Goal: Task Accomplishment & Management: Complete application form

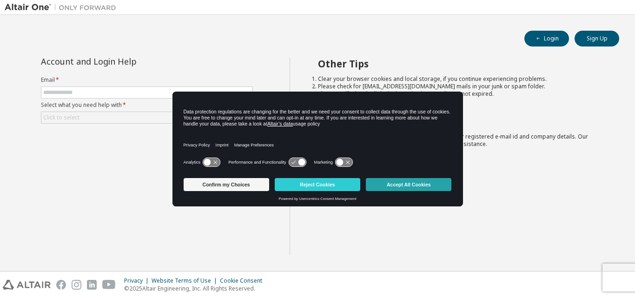
click at [402, 185] on button "Accept All Cookies" at bounding box center [409, 184] width 86 height 13
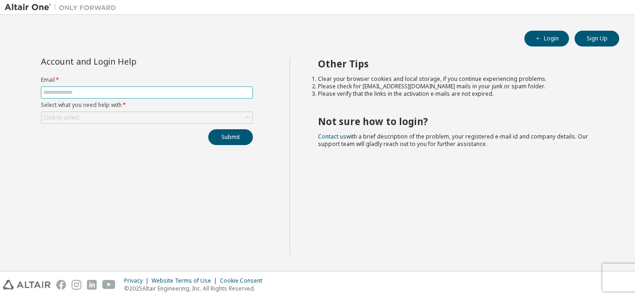
click at [57, 93] on input "text" at bounding box center [146, 92] width 207 height 7
type input "**********"
click at [61, 118] on div "Click to select" at bounding box center [61, 117] width 36 height 7
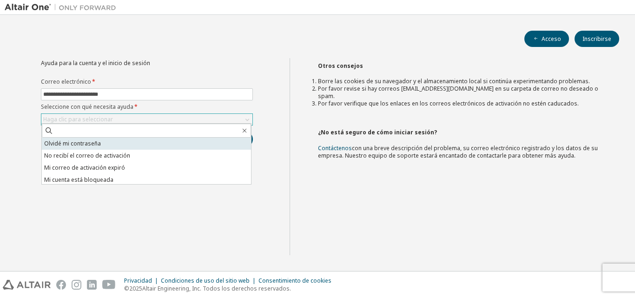
click at [87, 146] on font "Olvidé mi contraseña" at bounding box center [72, 143] width 57 height 8
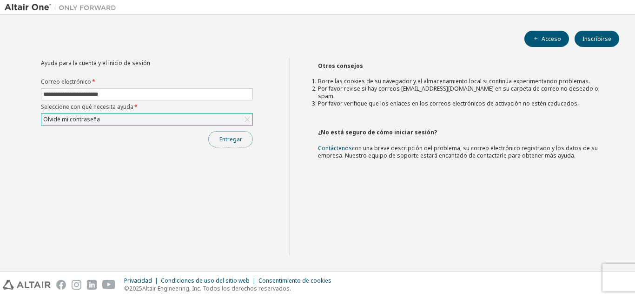
click at [229, 138] on font "Entregar" at bounding box center [230, 139] width 23 height 8
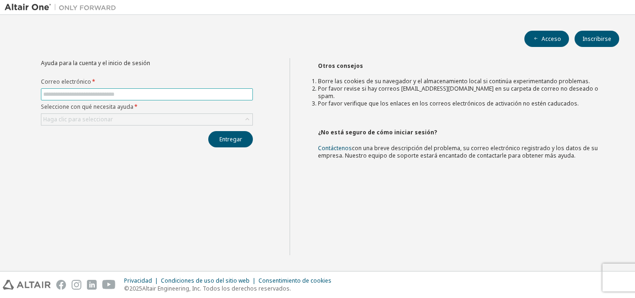
click at [69, 92] on input "text" at bounding box center [146, 94] width 207 height 7
type input "**********"
click at [90, 122] on font "Haga clic para seleccionar" at bounding box center [78, 119] width 70 height 8
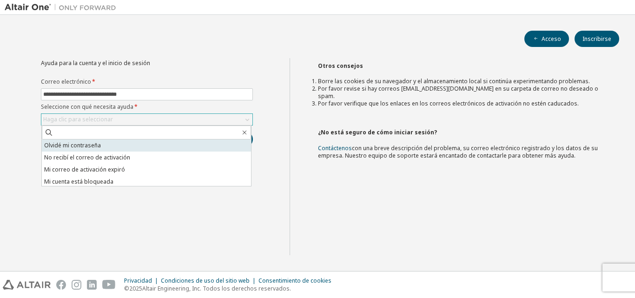
click at [87, 144] on font "Olvidé mi contraseña" at bounding box center [72, 145] width 57 height 8
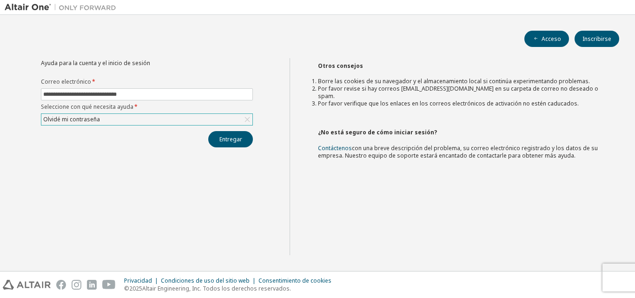
click at [103, 118] on div "Olvidé mi contraseña" at bounding box center [146, 119] width 211 height 11
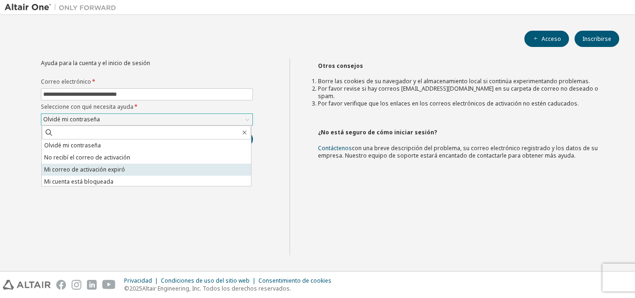
click at [100, 170] on font "Mi correo de activación expiró" at bounding box center [84, 169] width 81 height 8
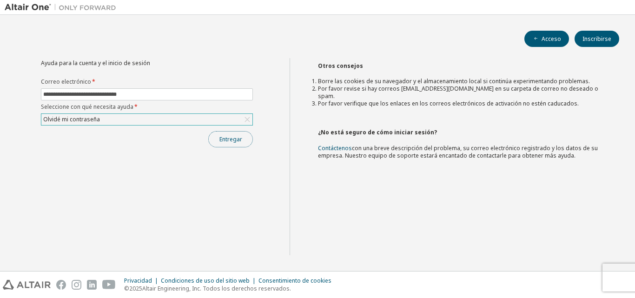
click at [238, 139] on font "Entregar" at bounding box center [230, 139] width 23 height 8
